Goal: Entertainment & Leisure: Consume media (video, audio)

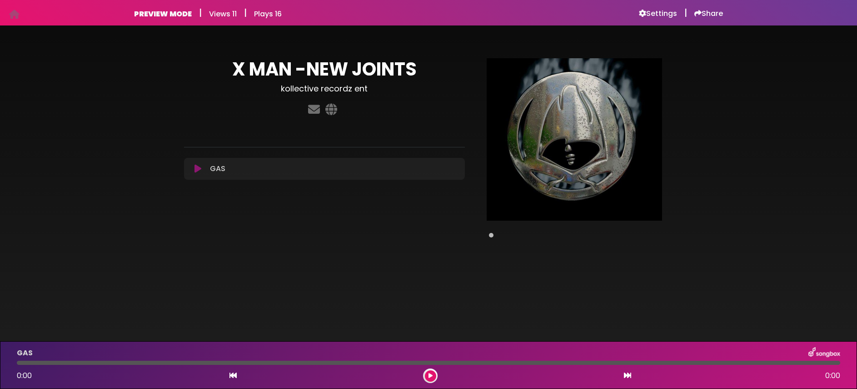
click at [196, 169] on icon at bounding box center [198, 168] width 7 height 9
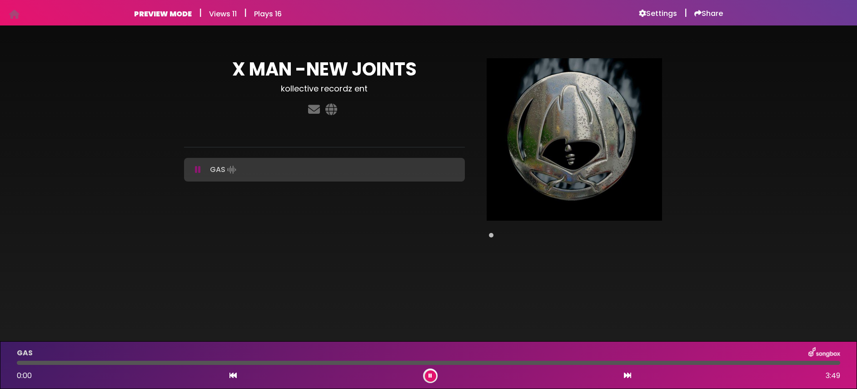
drag, startPoint x: 200, startPoint y: 169, endPoint x: 209, endPoint y: 167, distance: 9.7
click at [200, 169] on icon at bounding box center [198, 169] width 6 height 9
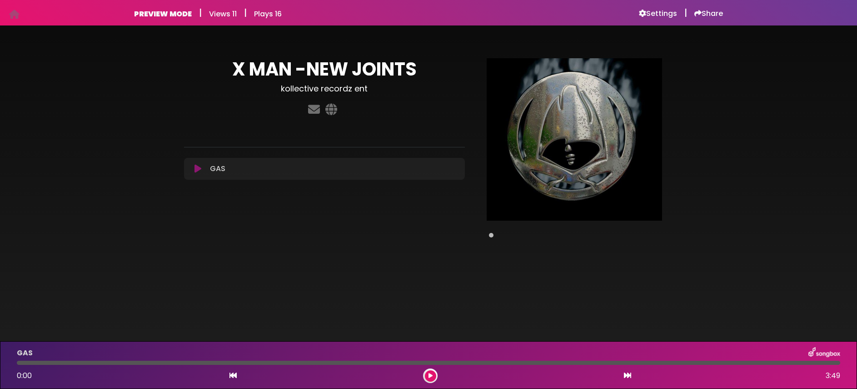
click at [433, 375] on button at bounding box center [430, 375] width 11 height 11
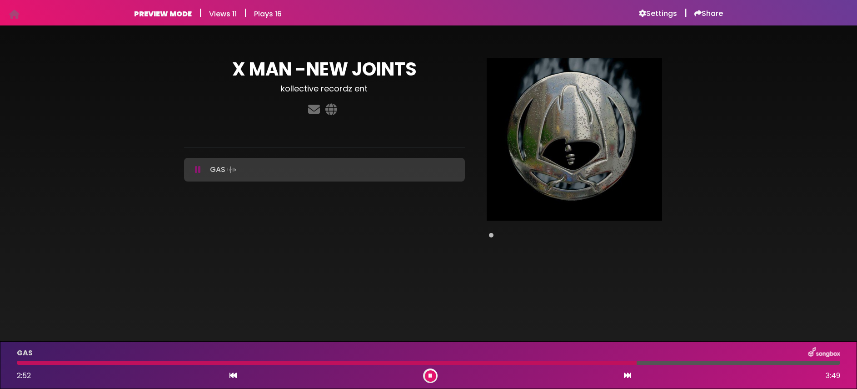
click at [203, 169] on button at bounding box center [198, 169] width 17 height 9
